Goal: Task Accomplishment & Management: Manage account settings

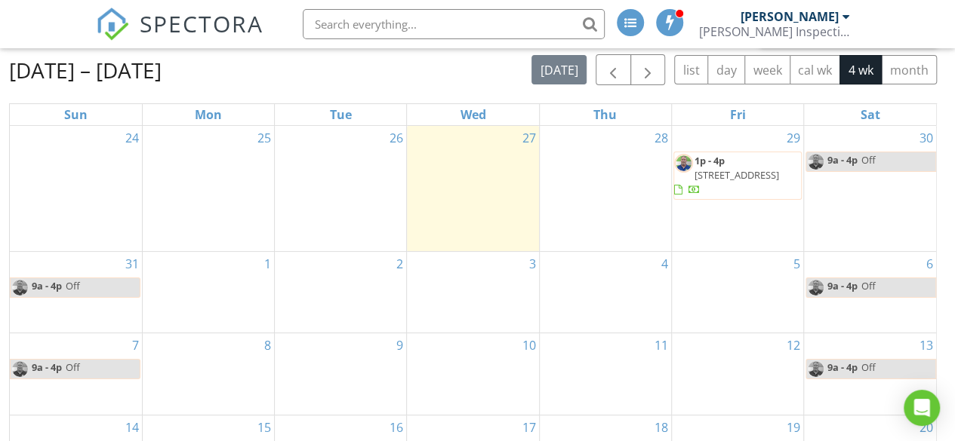
click at [743, 168] on span "1864 Crestridge Pl NE , Atlanta 30345" at bounding box center [736, 175] width 85 height 14
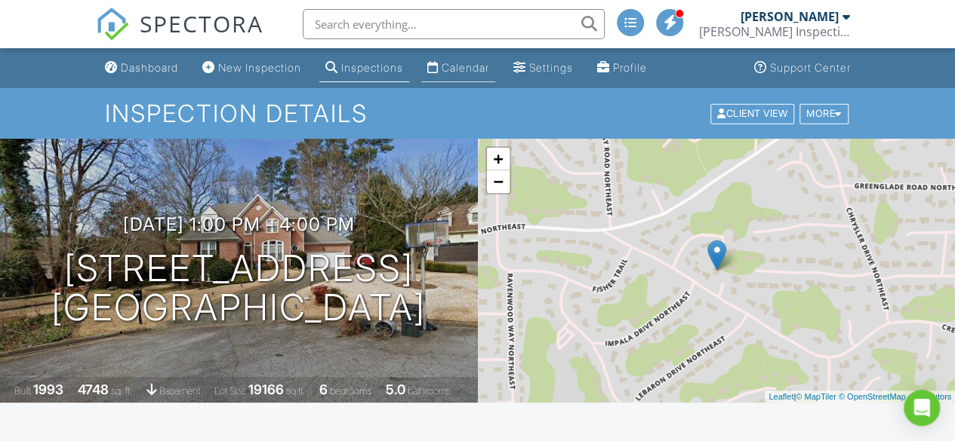
click at [475, 68] on div "Calendar" at bounding box center [465, 67] width 48 height 13
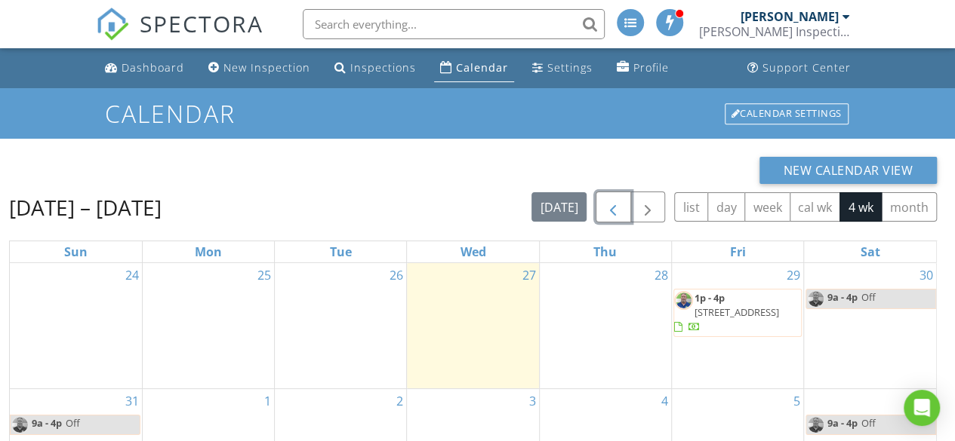
click at [617, 210] on span "button" at bounding box center [613, 207] width 18 height 18
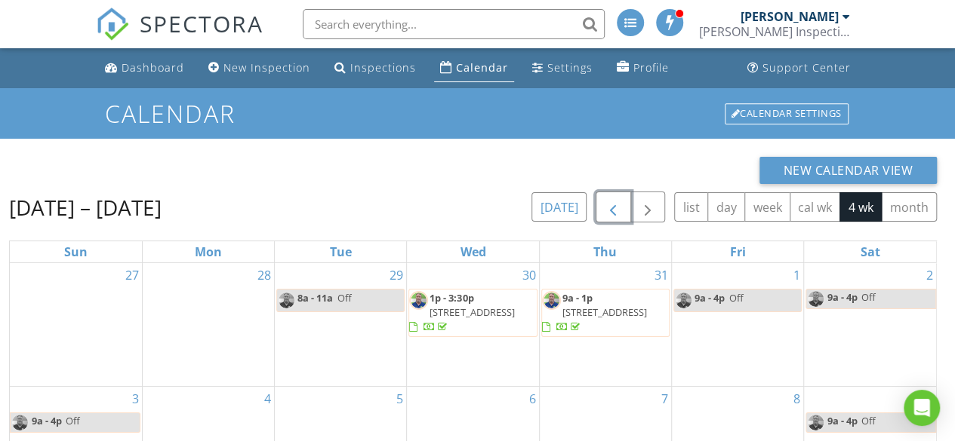
drag, startPoint x: 617, startPoint y: 210, endPoint x: 560, endPoint y: 206, distance: 57.5
click at [560, 206] on div "today list day week cal wk 4 wk month" at bounding box center [733, 207] width 405 height 31
click at [560, 206] on button "today" at bounding box center [558, 206] width 55 height 29
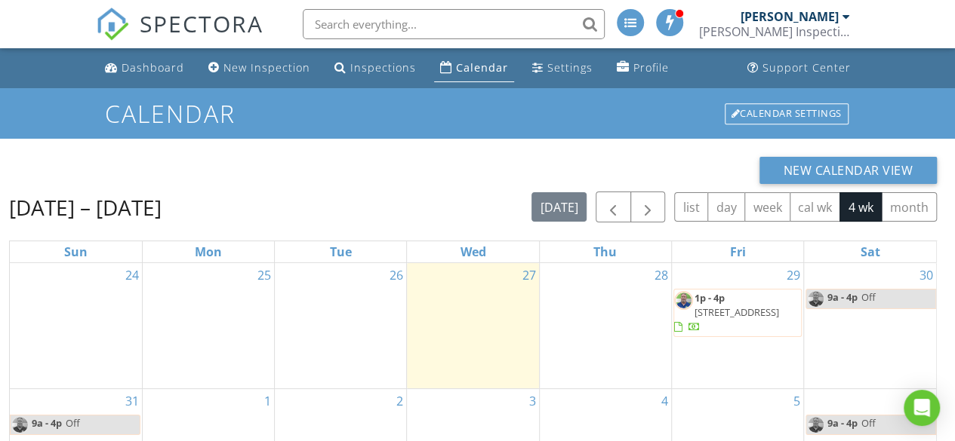
click at [739, 312] on span "1864 Crestridge Pl NE , Atlanta 30345" at bounding box center [736, 313] width 85 height 14
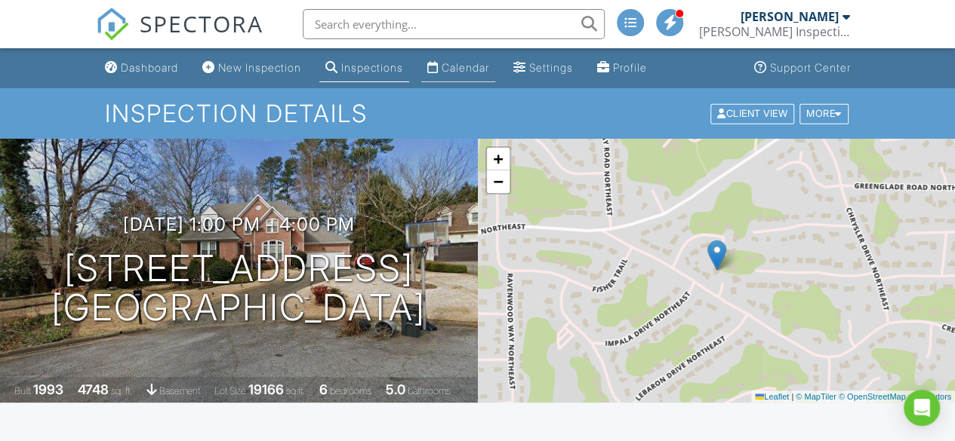
click at [474, 66] on div "Calendar" at bounding box center [465, 67] width 48 height 13
